Goal: Information Seeking & Learning: Find specific fact

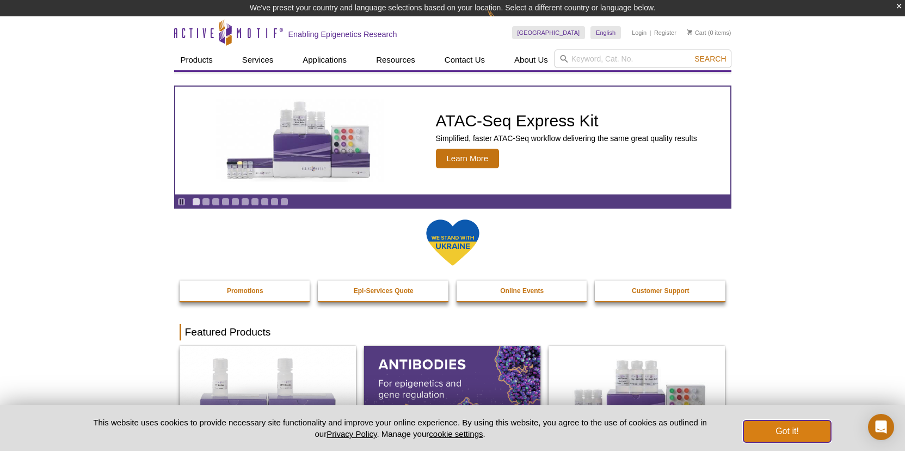
click at [787, 434] on button "Got it!" at bounding box center [787, 431] width 87 height 22
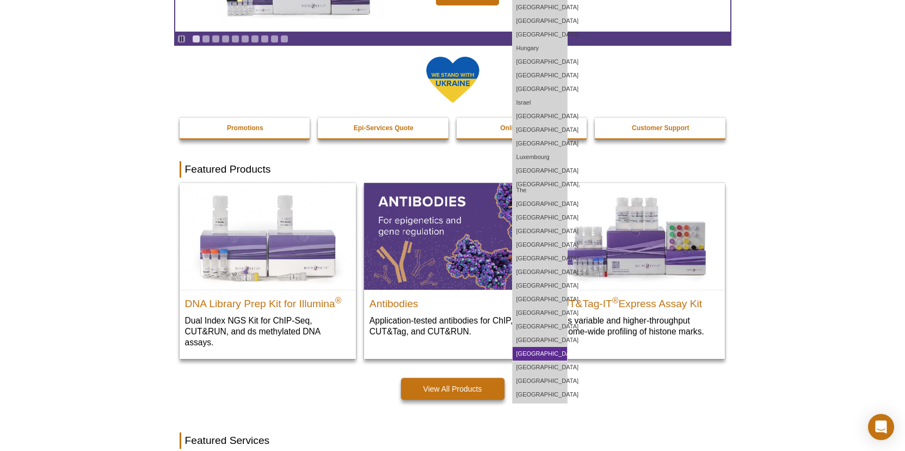
scroll to position [148, 0]
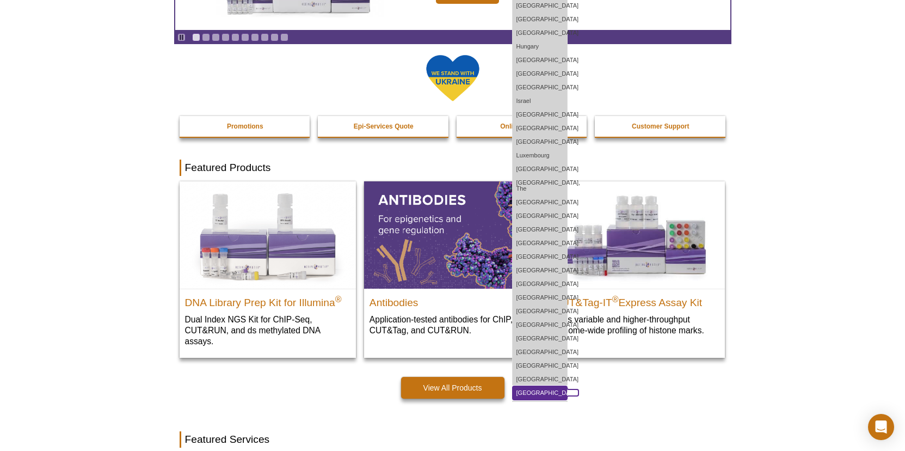
click at [567, 386] on link "[GEOGRAPHIC_DATA]" at bounding box center [540, 393] width 54 height 14
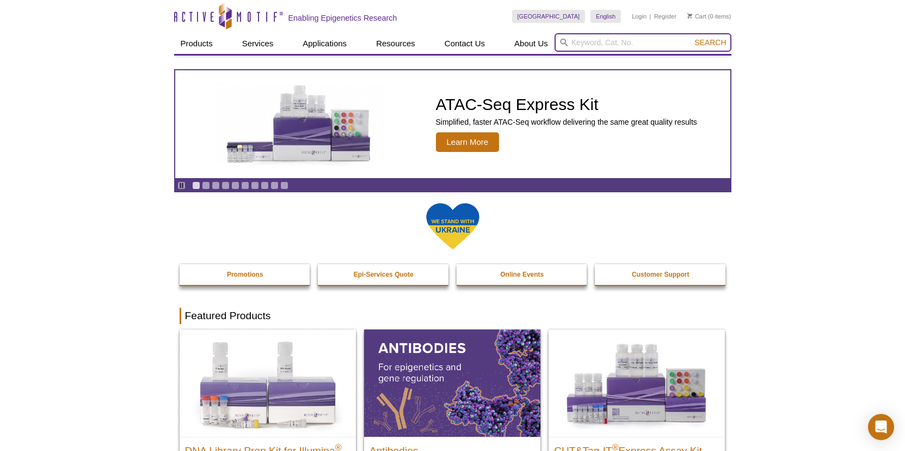
click at [620, 40] on input "search" at bounding box center [643, 42] width 177 height 19
paste input "53167"
type input "53167"
click at [719, 43] on span "Search" at bounding box center [711, 42] width 32 height 9
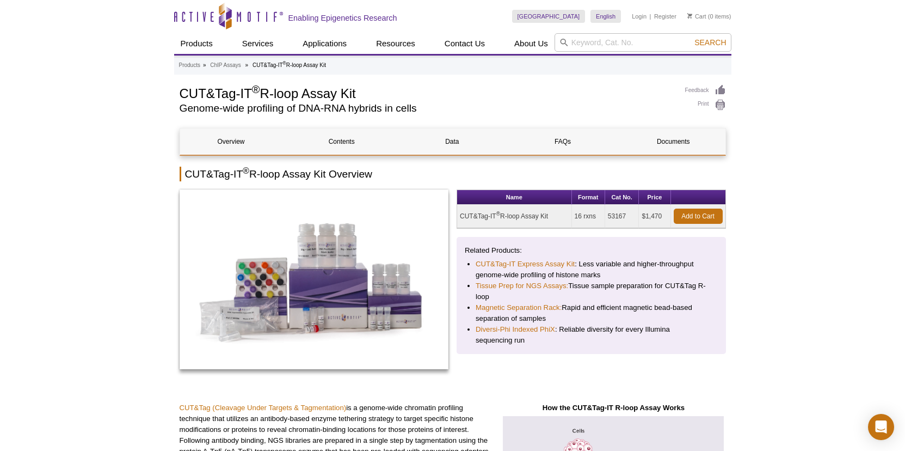
drag, startPoint x: 475, startPoint y: 216, endPoint x: 555, endPoint y: 216, distance: 80.0
click at [555, 216] on td "CUT&Tag-IT ® R-loop Assay Kit" at bounding box center [514, 216] width 115 height 23
copy td "CUT&Tag-IT ® R-loop Assay Kit"
drag, startPoint x: 599, startPoint y: 217, endPoint x: 574, endPoint y: 216, distance: 25.1
click at [574, 216] on td "16 rxns" at bounding box center [588, 216] width 33 height 23
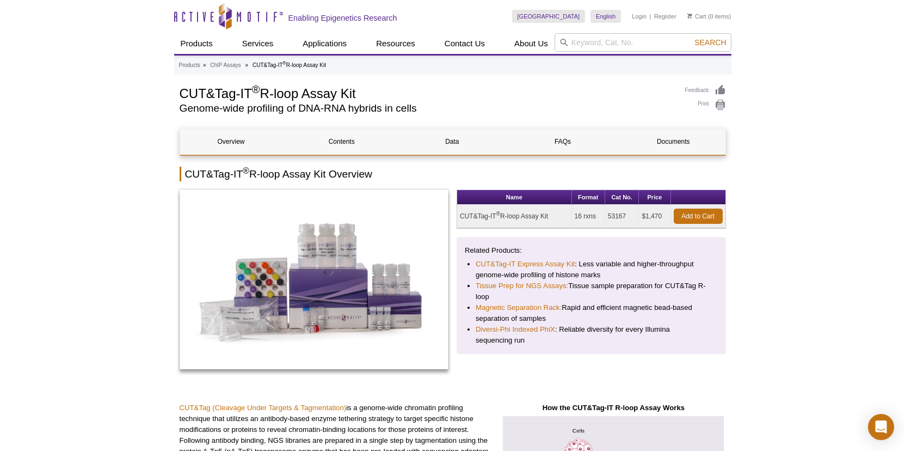
copy td "16 rxns"
